Goal: Book appointment/travel/reservation

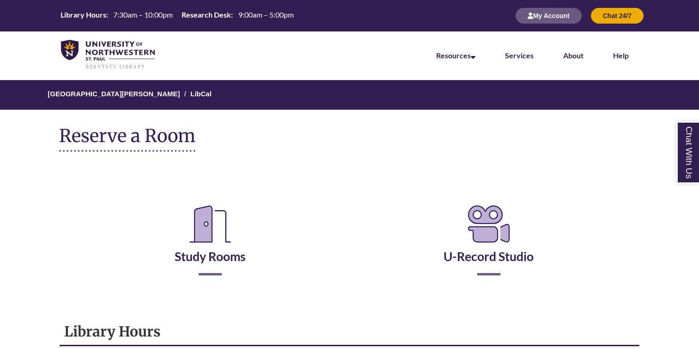
scroll to position [139, 0]
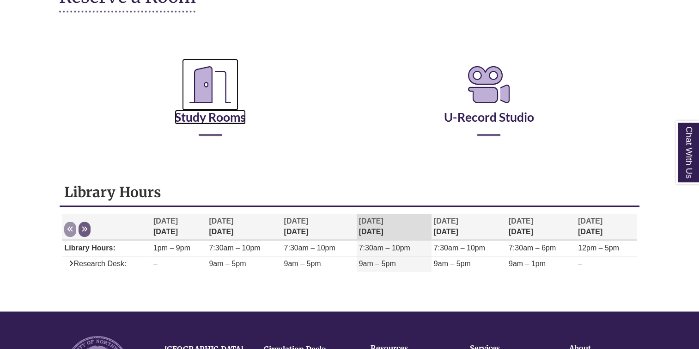
click at [210, 97] on icon "Reserve a Room" at bounding box center [210, 85] width 56 height 52
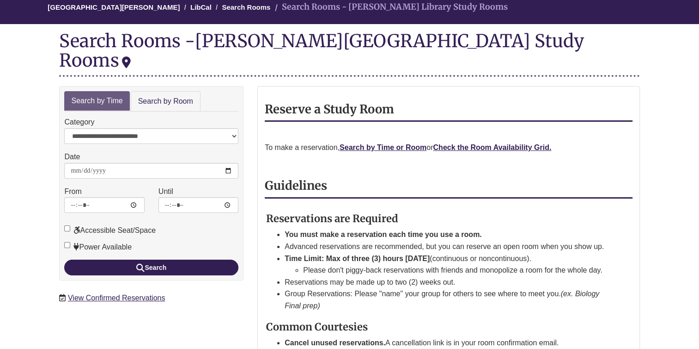
scroll to position [100, 0]
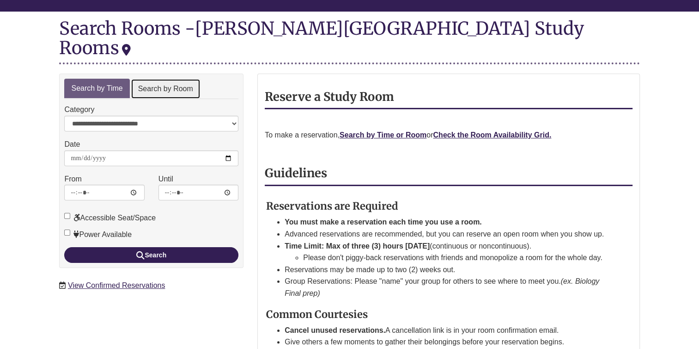
click at [139, 79] on link "Search by Room" at bounding box center [166, 89] width 70 height 21
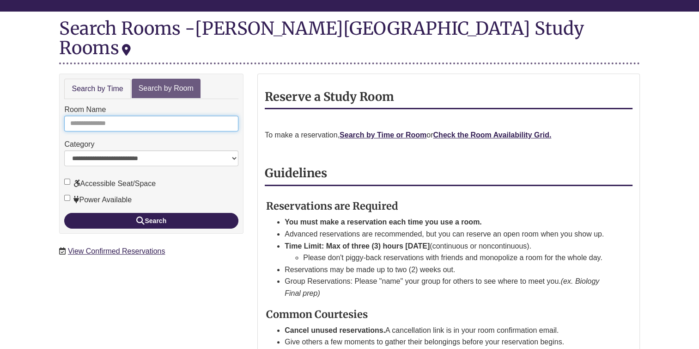
click at [124, 116] on input "Room Name" at bounding box center [151, 124] width 174 height 16
type input "******"
click at [64, 213] on button "Search" at bounding box center [151, 221] width 174 height 16
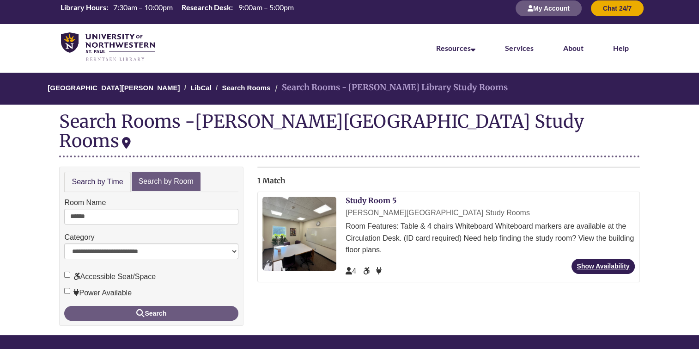
scroll to position [7, 0]
click at [596, 258] on link "Show Availability" at bounding box center [603, 265] width 63 height 15
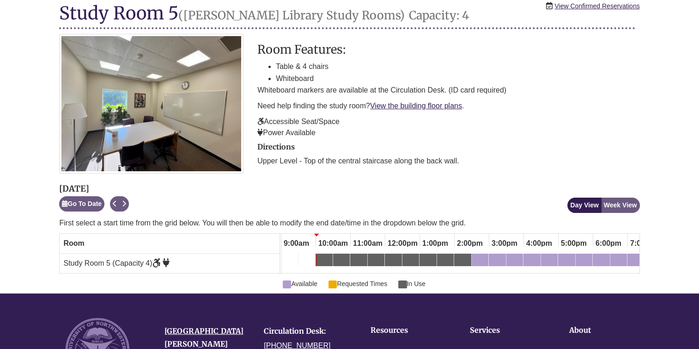
scroll to position [123, 0]
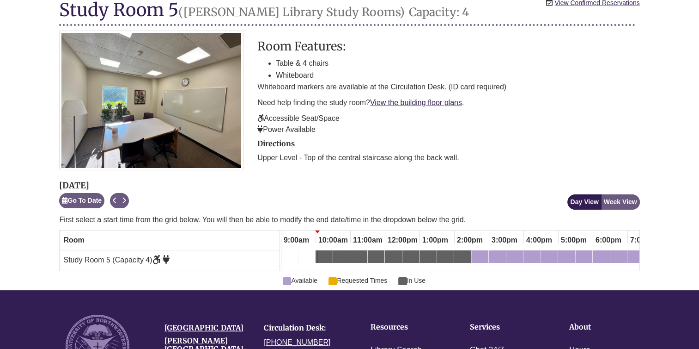
click at [319, 260] on div "10:00am Wednesday, October 8, 2025 - Study Room 5 - In Use" at bounding box center [319, 258] width 4 height 10
drag, startPoint x: 453, startPoint y: 269, endPoint x: 379, endPoint y: 276, distance: 73.8
click at [379, 270] on div at bounding box center [461, 270] width 358 height 0
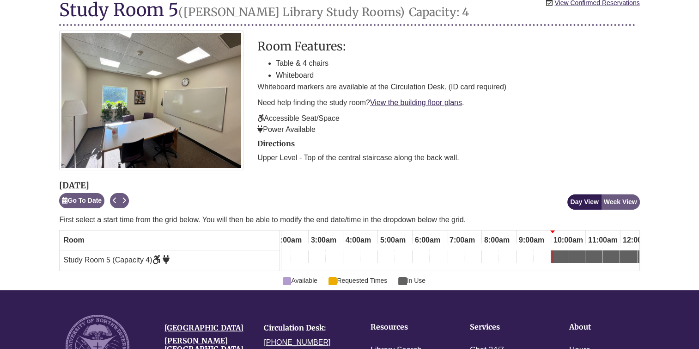
scroll to position [0, 3]
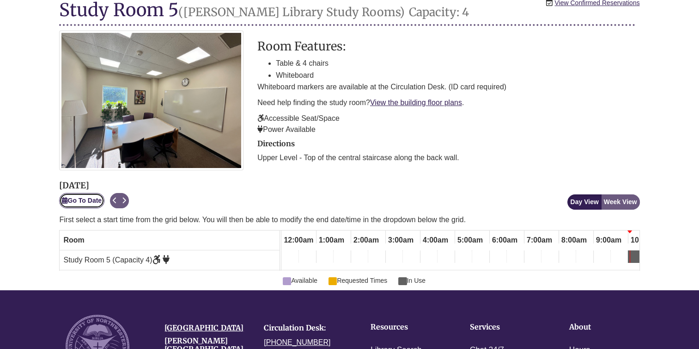
click at [83, 202] on button "Go To Date" at bounding box center [81, 200] width 45 height 15
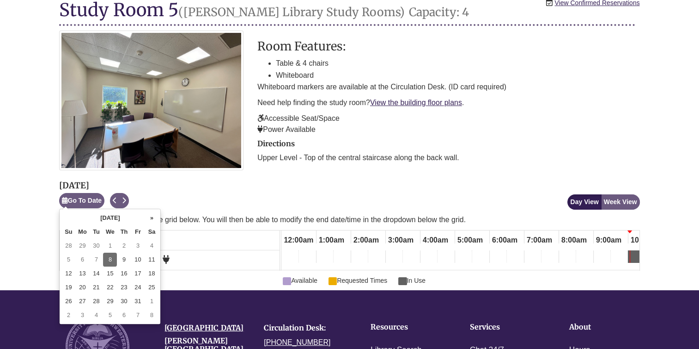
click at [110, 254] on td "8" at bounding box center [110, 259] width 14 height 14
click at [110, 254] on div "Study Room 5 (Capacity 4)" at bounding box center [170, 259] width 220 height 19
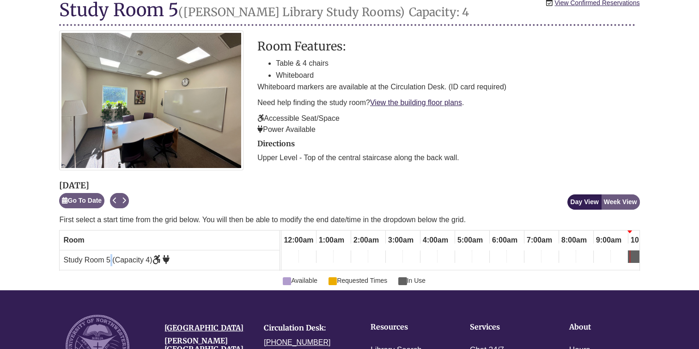
scroll to position [0, 315]
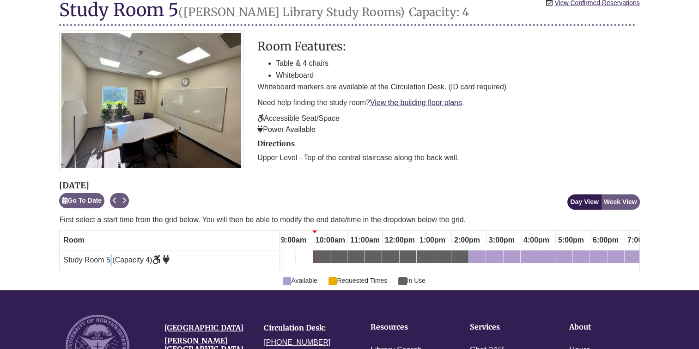
click at [324, 253] on div "10:00am Wednesday, October 8, 2025 - Study Room 5 - In Use" at bounding box center [321, 258] width 15 height 10
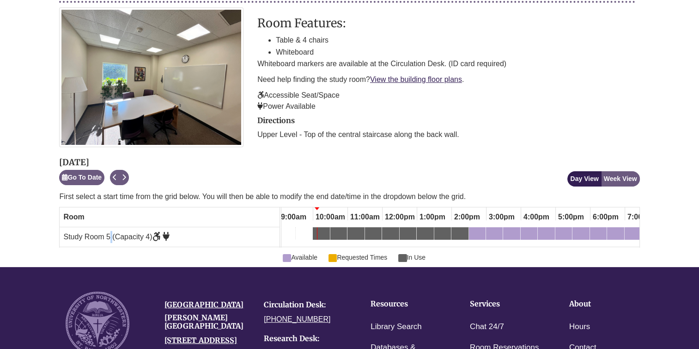
scroll to position [150, 0]
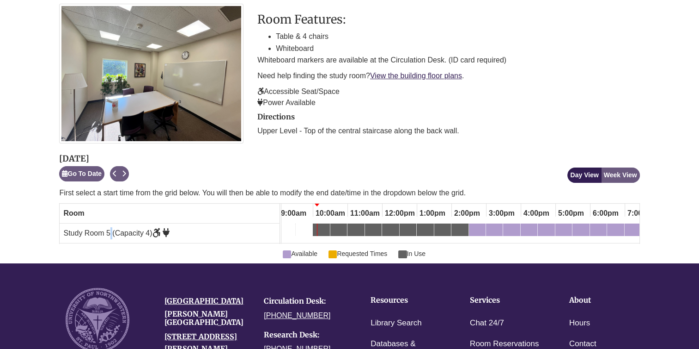
click at [177, 254] on div "Available Requested Times In Use" at bounding box center [349, 251] width 581 height 15
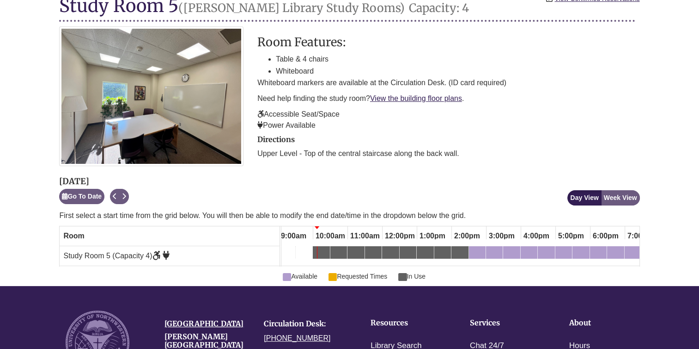
scroll to position [127, 0]
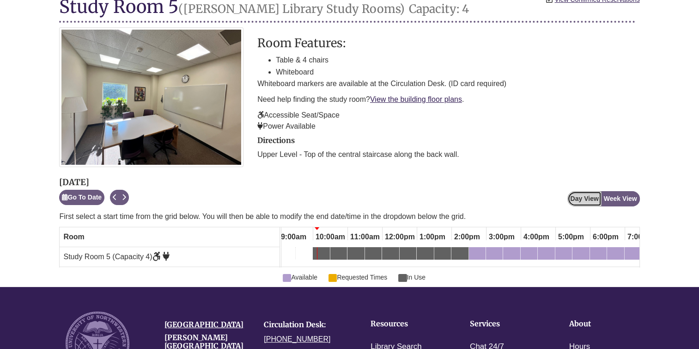
click at [590, 194] on button "Day View" at bounding box center [585, 198] width 34 height 15
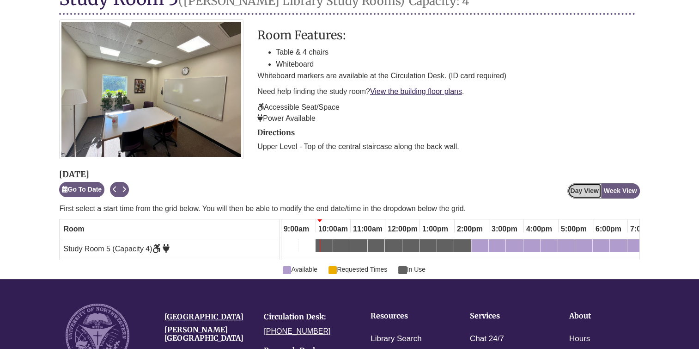
scroll to position [119, 0]
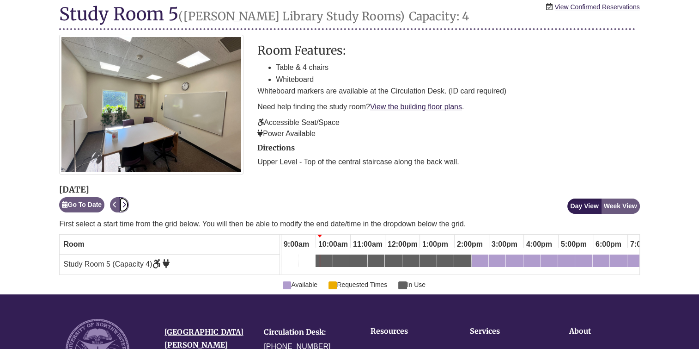
click at [126, 201] on icon "Next" at bounding box center [124, 204] width 4 height 6
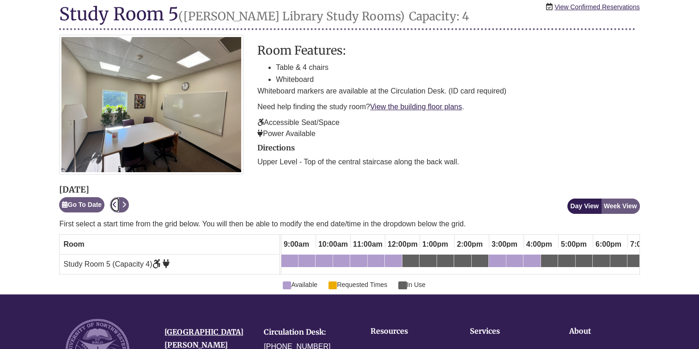
click at [114, 204] on button "Previous" at bounding box center [115, 204] width 10 height 15
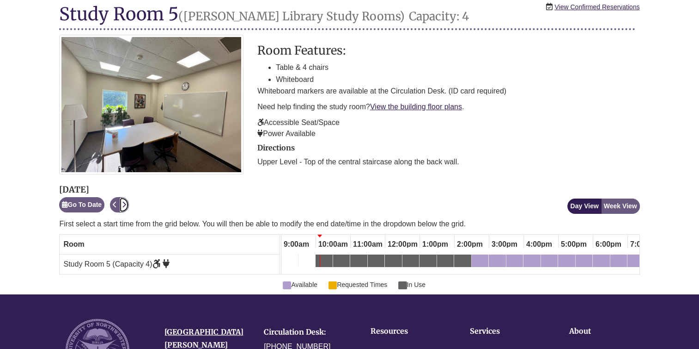
click at [122, 205] on button "Next" at bounding box center [124, 204] width 10 height 15
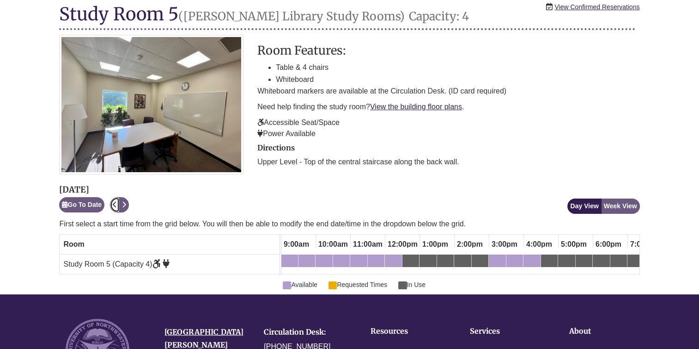
click at [116, 203] on icon "Previous" at bounding box center [115, 204] width 4 height 6
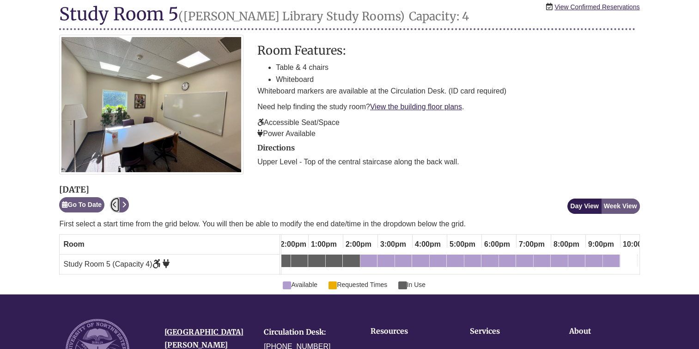
scroll to position [0, 474]
